Goal: Navigation & Orientation: Go to known website

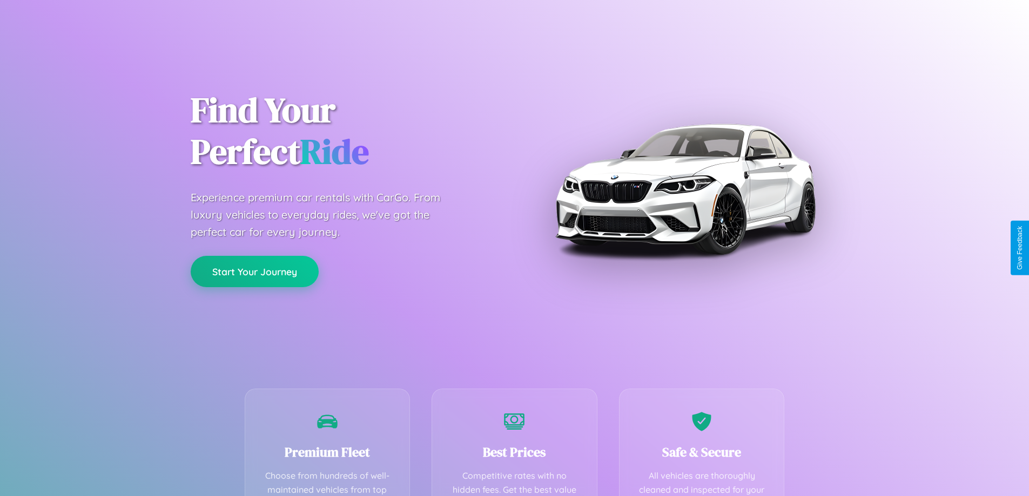
click at [254, 272] on button "Start Your Journey" at bounding box center [255, 271] width 128 height 31
click at [254, 271] on button "Start Your Journey" at bounding box center [255, 271] width 128 height 31
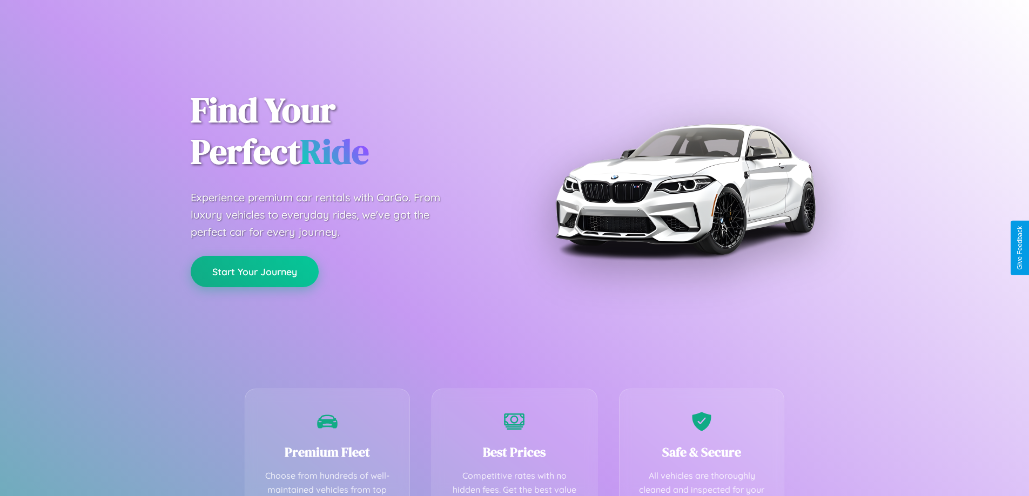
click at [254, 271] on button "Start Your Journey" at bounding box center [255, 271] width 128 height 31
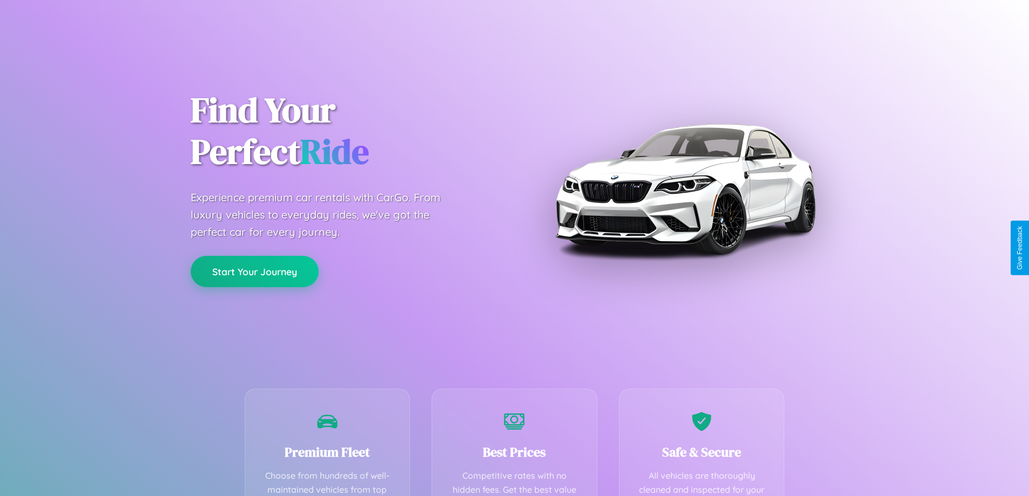
click at [254, 271] on button "Start Your Journey" at bounding box center [255, 271] width 128 height 31
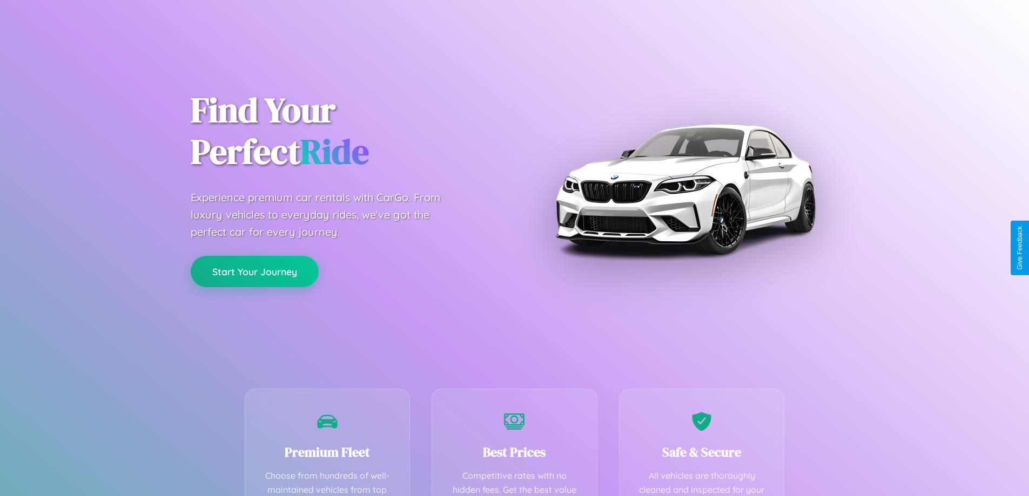
click at [254, 271] on button "Start Your Journey" at bounding box center [255, 271] width 128 height 31
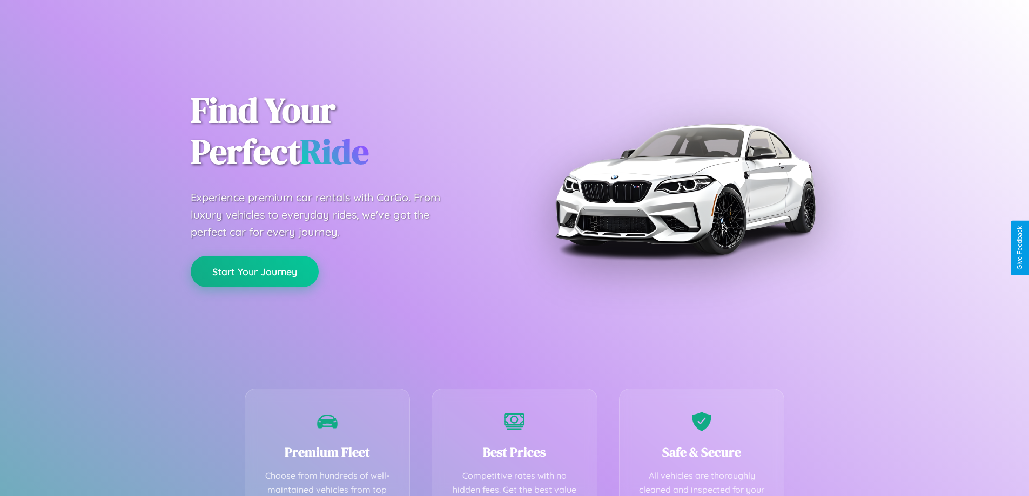
click at [254, 271] on button "Start Your Journey" at bounding box center [255, 271] width 128 height 31
